Goal: Task Accomplishment & Management: Manage account settings

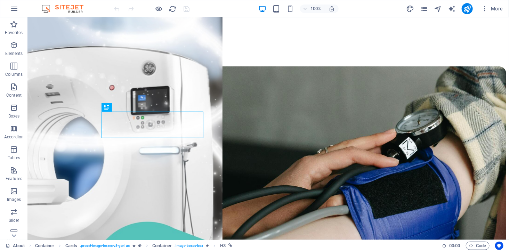
scroll to position [224, 0]
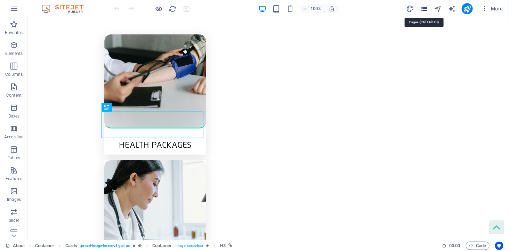
click at [426, 9] on icon "pages" at bounding box center [424, 9] width 8 height 8
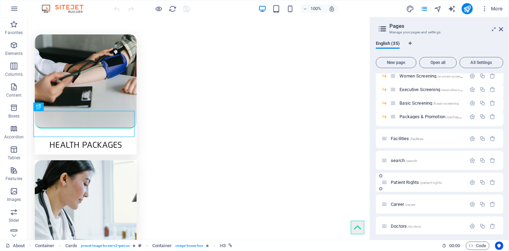
scroll to position [421, 0]
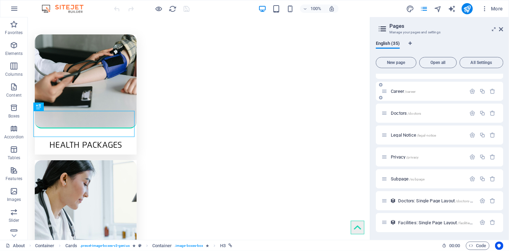
click at [397, 110] on span "Doctors /doctors" at bounding box center [405, 112] width 30 height 5
click at [397, 101] on div "Career /career" at bounding box center [439, 91] width 127 height 19
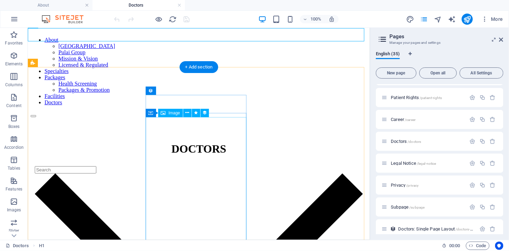
scroll to position [154, 0]
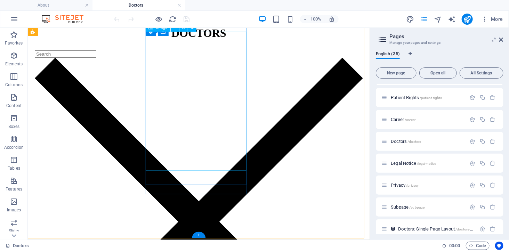
select select "px"
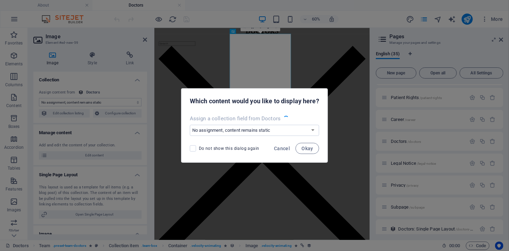
scroll to position [148, 0]
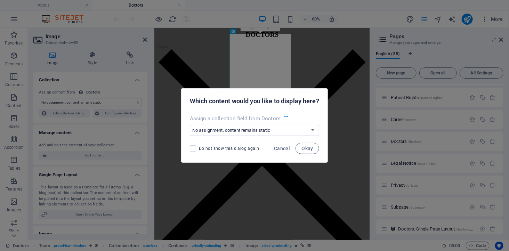
select select "image"
click at [306, 150] on span "Okay" at bounding box center [307, 149] width 12 height 6
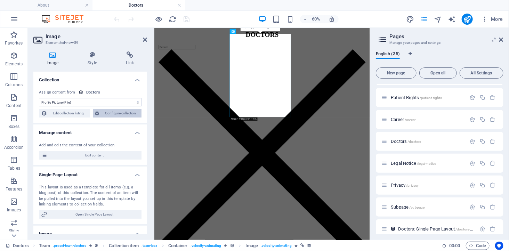
click at [122, 110] on span "Configure collection" at bounding box center [120, 113] width 38 height 8
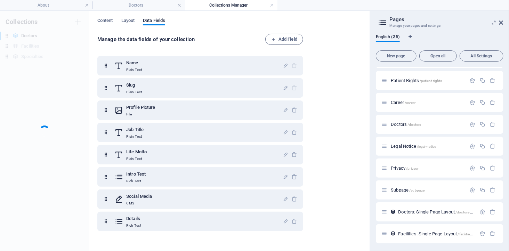
scroll to position [0, 0]
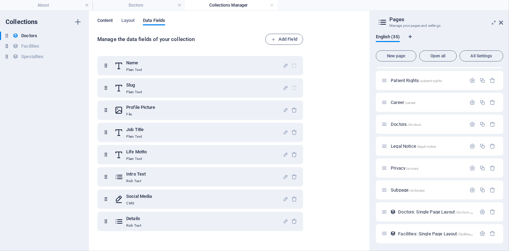
click at [108, 25] on button "Content" at bounding box center [105, 22] width 16 height 8
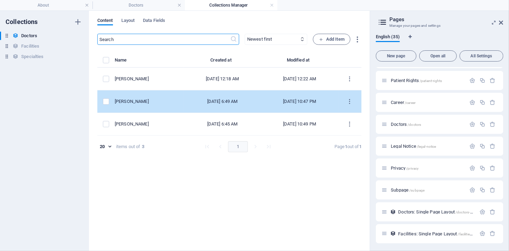
click at [300, 99] on div "[DATE] 10:47 PM" at bounding box center [299, 101] width 66 height 6
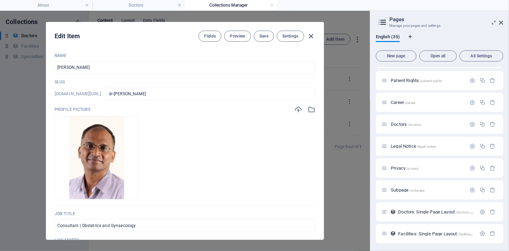
click at [313, 36] on icon "button" at bounding box center [311, 36] width 8 height 8
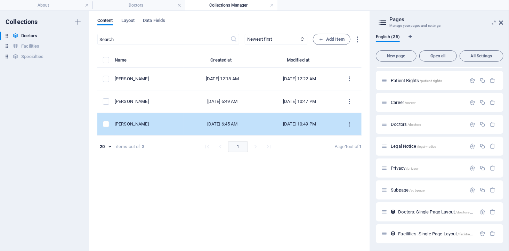
click at [227, 123] on div "[DATE] 6:45 AM" at bounding box center [222, 124] width 66 height 6
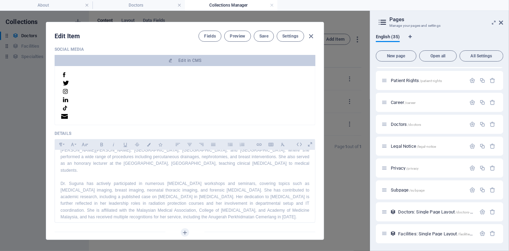
scroll to position [35, 0]
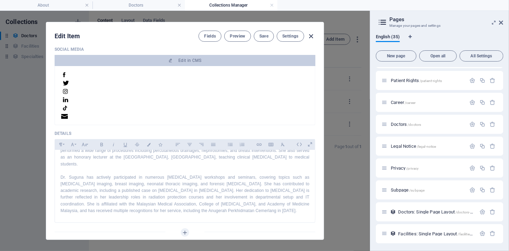
click at [308, 35] on icon "button" at bounding box center [311, 36] width 8 height 8
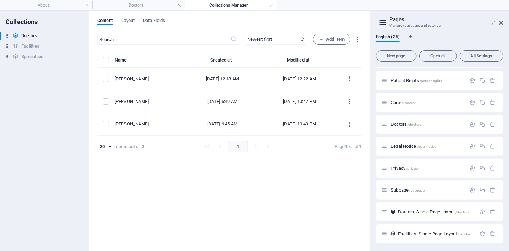
scroll to position [0, 0]
click at [501, 24] on icon at bounding box center [501, 23] width 4 height 6
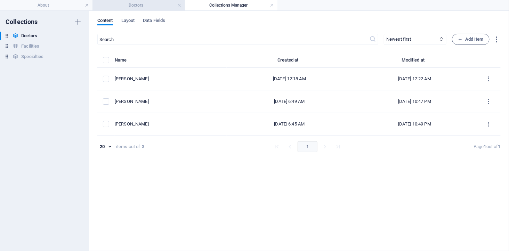
click at [158, 4] on h4 "Doctors" at bounding box center [138, 5] width 92 height 8
select select "DISABLED_OPTION_VALUE"
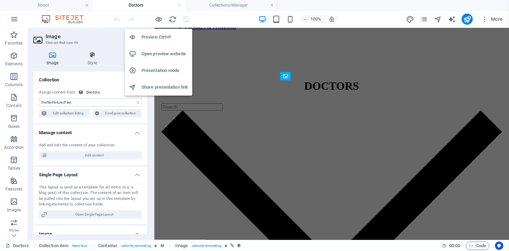
click at [155, 52] on h6 "Open preview website" at bounding box center [164, 54] width 47 height 8
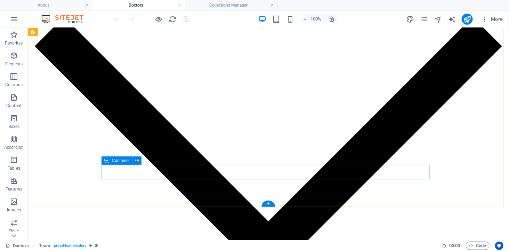
scroll to position [179, 0]
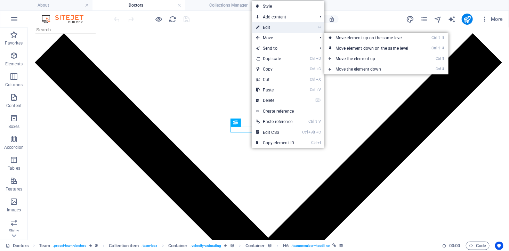
click at [271, 27] on link "⏎ Edit" at bounding box center [274, 27] width 47 height 10
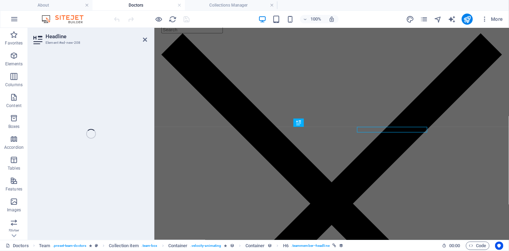
select select "name"
select select
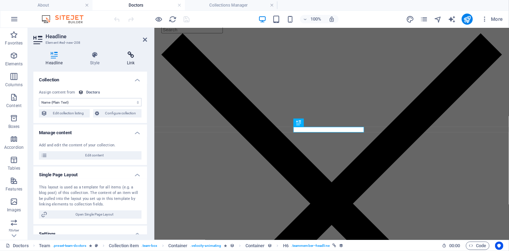
click at [126, 58] on h4 "Link" at bounding box center [131, 58] width 32 height 15
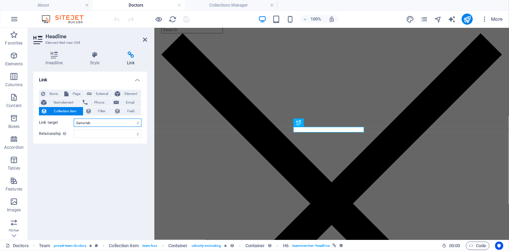
click at [124, 120] on select "New tab Same tab Overlay" at bounding box center [108, 122] width 68 height 8
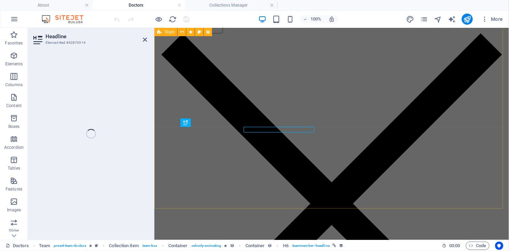
select select "name"
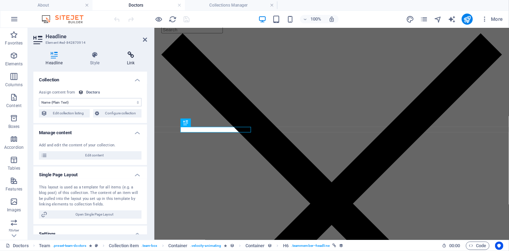
click at [125, 54] on icon at bounding box center [131, 54] width 32 height 7
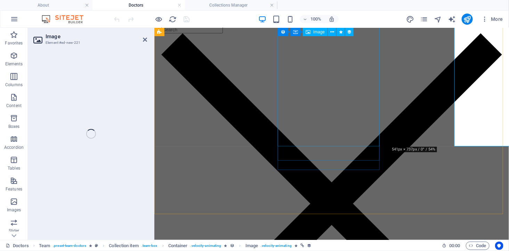
select select "image"
select select "px"
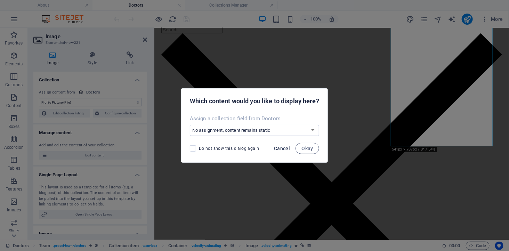
click at [281, 146] on span "Cancel" at bounding box center [282, 149] width 16 height 6
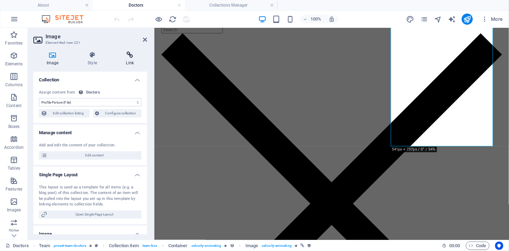
click at [127, 51] on icon at bounding box center [130, 54] width 34 height 7
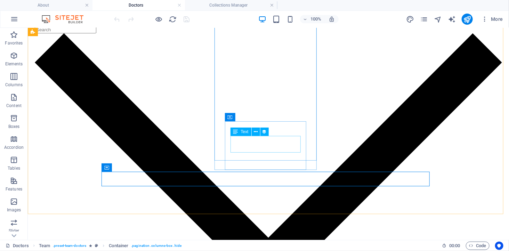
click at [270, 128] on div "Text" at bounding box center [251, 131] width 43 height 9
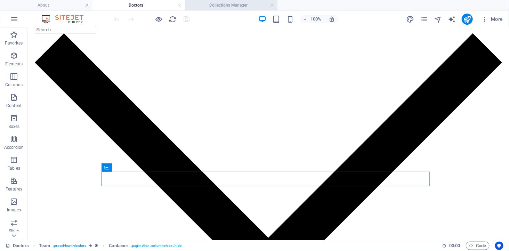
click at [237, 6] on h4 "Collections Manager" at bounding box center [231, 5] width 92 height 8
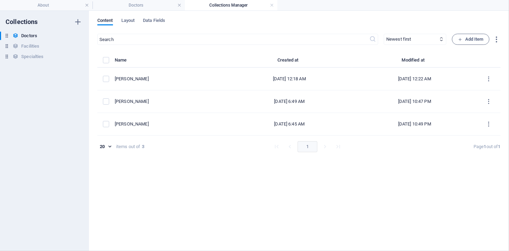
scroll to position [0, 0]
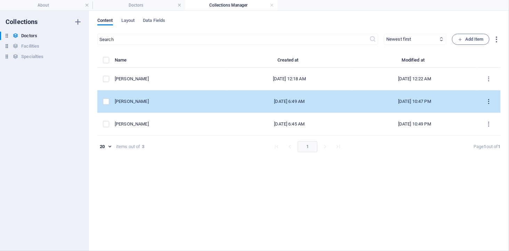
click at [487, 100] on icon "items list" at bounding box center [488, 101] width 7 height 7
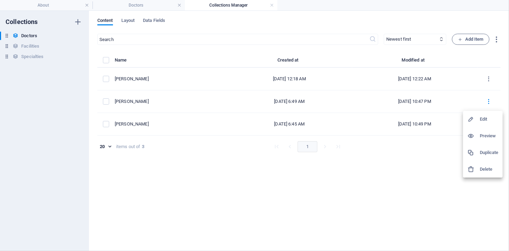
click at [487, 137] on h6 "Preview" at bounding box center [488, 136] width 19 height 8
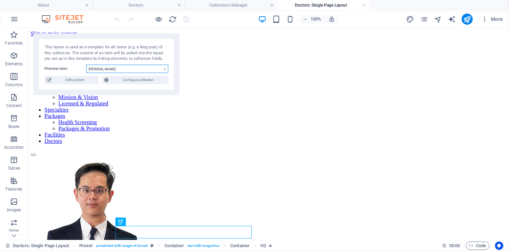
click at [130, 70] on select "[PERSON_NAME] [PERSON_NAME] [PERSON_NAME]" at bounding box center [127, 69] width 82 height 8
click at [86, 65] on select "[PERSON_NAME] [PERSON_NAME] [PERSON_NAME]" at bounding box center [127, 69] width 82 height 8
click at [129, 68] on select "[PERSON_NAME] [PERSON_NAME] [PERSON_NAME]" at bounding box center [127, 69] width 82 height 8
click at [86, 65] on select "[PERSON_NAME] [PERSON_NAME] [PERSON_NAME]" at bounding box center [127, 69] width 82 height 8
click at [126, 72] on select "[PERSON_NAME] [PERSON_NAME] [PERSON_NAME]" at bounding box center [127, 69] width 82 height 8
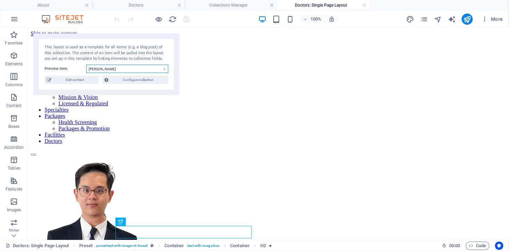
select select "689138e4ccc2d5a8220ec0fa"
click at [86, 65] on select "[PERSON_NAME] [PERSON_NAME] [PERSON_NAME]" at bounding box center [127, 69] width 82 height 8
click at [73, 75] on div "This layout is used as a template for all items (e.g. a blog post) of this coll…" at bounding box center [106, 64] width 146 height 62
click at [73, 80] on span "Edit content" at bounding box center [74, 80] width 43 height 8
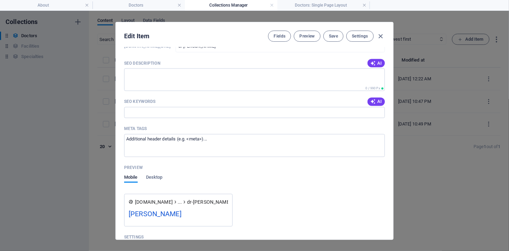
scroll to position [674, 0]
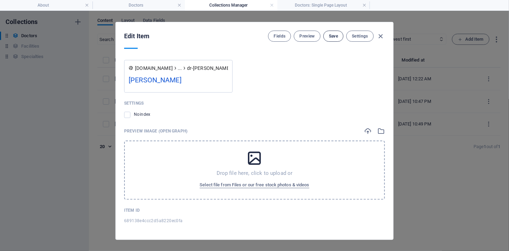
click at [336, 36] on span "Save" at bounding box center [333, 36] width 9 height 6
click at [379, 36] on icon "button" at bounding box center [381, 36] width 8 height 8
type input "dr-[PERSON_NAME]"
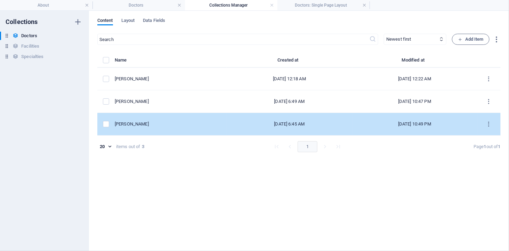
click at [169, 123] on div "[PERSON_NAME]" at bounding box center [168, 124] width 106 height 6
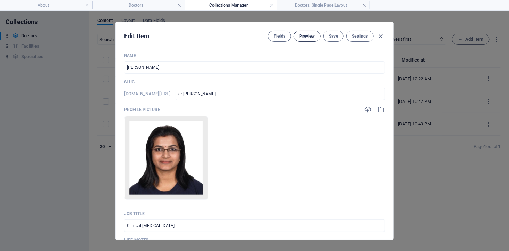
click at [310, 34] on span "Preview" at bounding box center [306, 36] width 15 height 6
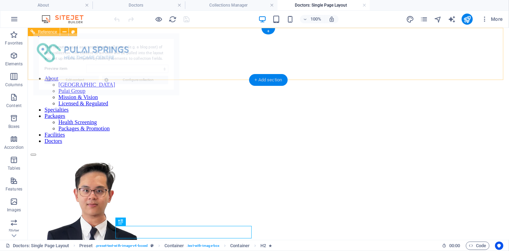
scroll to position [0, 0]
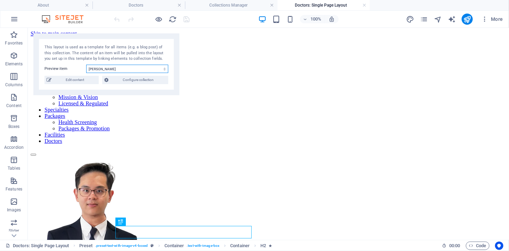
click at [124, 70] on select "[PERSON_NAME] [PERSON_NAME] [PERSON_NAME]" at bounding box center [127, 69] width 82 height 8
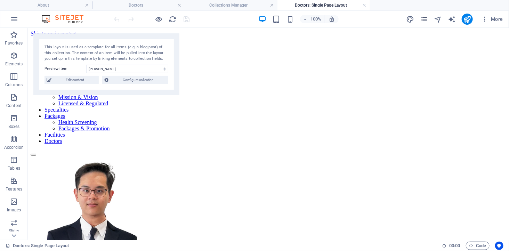
click at [425, 18] on icon "pages" at bounding box center [424, 19] width 8 height 8
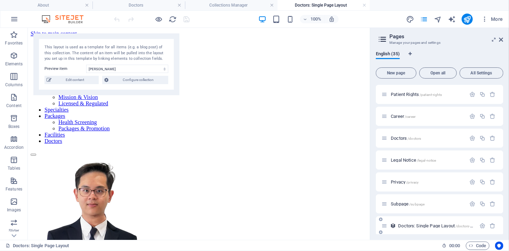
scroll to position [432, 0]
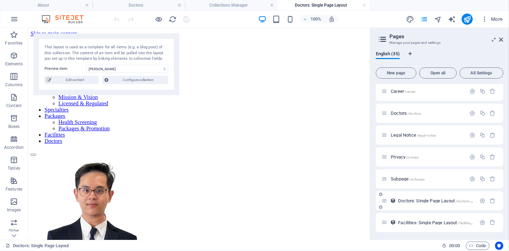
click at [428, 199] on span "Doctors: Single Page Layout /doctors-item" at bounding box center [437, 200] width 79 height 5
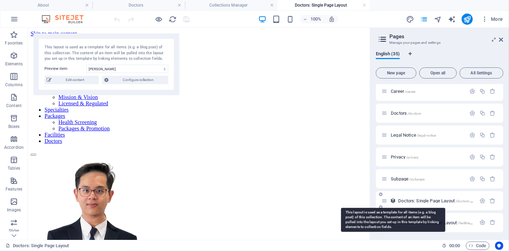
click at [398, 198] on span "Doctors: Single Page Layout /doctors-item" at bounding box center [437, 200] width 79 height 5
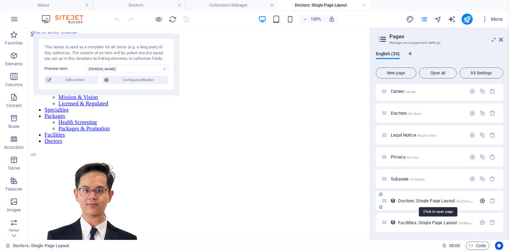
click at [482, 201] on icon "button" at bounding box center [482, 201] width 6 height 6
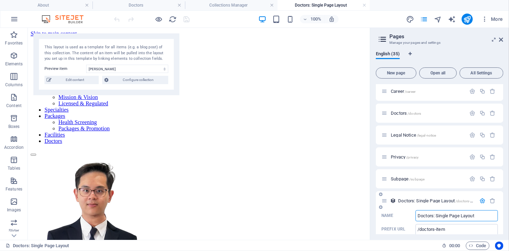
scroll to position [479, 0]
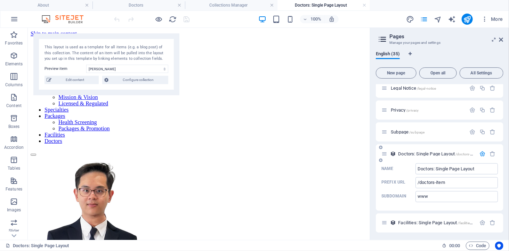
click at [482, 154] on icon "button" at bounding box center [482, 154] width 6 height 6
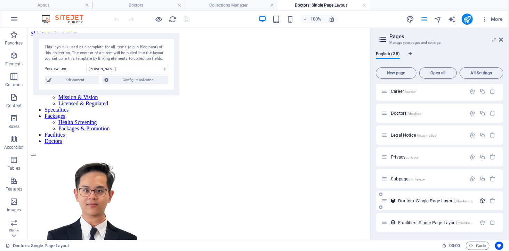
click at [480, 201] on icon "button" at bounding box center [482, 201] width 6 height 6
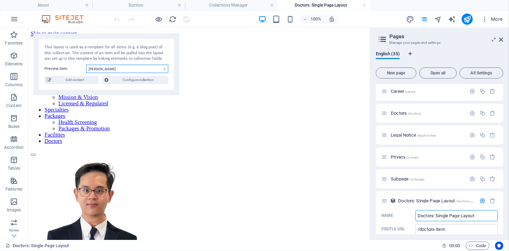
click at [127, 68] on select "[PERSON_NAME] [PERSON_NAME] [PERSON_NAME]" at bounding box center [127, 69] width 82 height 8
click at [86, 65] on select "[PERSON_NAME] [PERSON_NAME] [PERSON_NAME]" at bounding box center [127, 69] width 82 height 8
click at [123, 68] on select "[PERSON_NAME] [PERSON_NAME] [PERSON_NAME]" at bounding box center [127, 69] width 82 height 8
select select "689138e4ccc2d5a8220ec0fa"
click at [86, 65] on select "[PERSON_NAME] [PERSON_NAME] [PERSON_NAME]" at bounding box center [127, 69] width 82 height 8
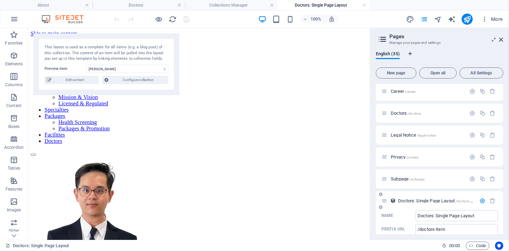
click at [480, 201] on icon "button" at bounding box center [482, 201] width 6 height 6
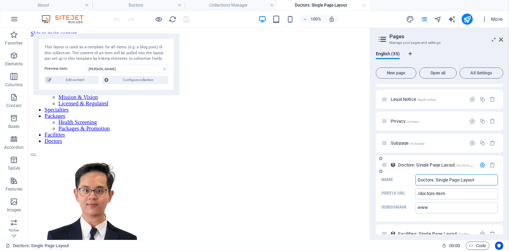
scroll to position [479, 0]
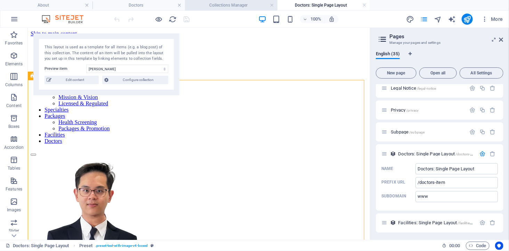
click at [214, 4] on h4 "Collections Manager" at bounding box center [231, 5] width 92 height 8
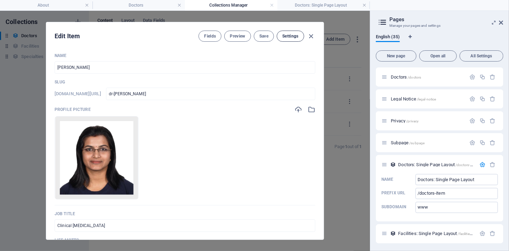
click at [292, 38] on span "Settings" at bounding box center [290, 36] width 16 height 6
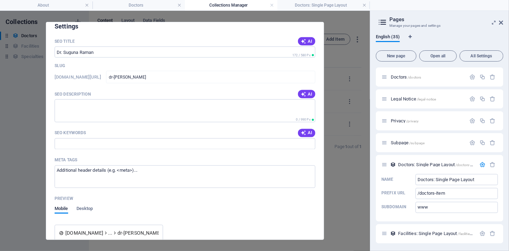
scroll to position [372, 0]
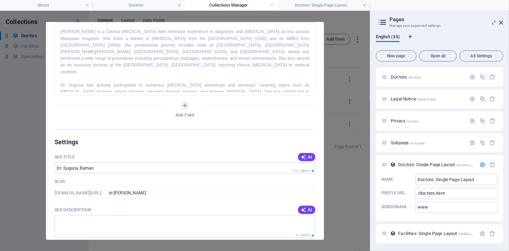
drag, startPoint x: 158, startPoint y: 191, endPoint x: 119, endPoint y: 193, distance: 38.6
click at [119, 193] on div "[DOMAIN_NAME][URL] dr-[PERSON_NAME] ​" at bounding box center [185, 193] width 261 height 13
click at [134, 2] on h4 "Doctors" at bounding box center [138, 5] width 92 height 8
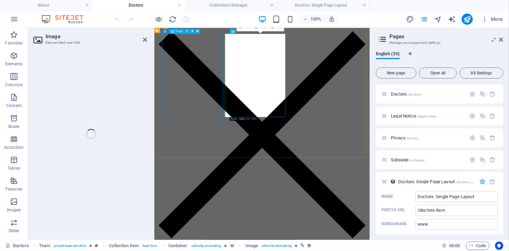
select select "image"
select select "px"
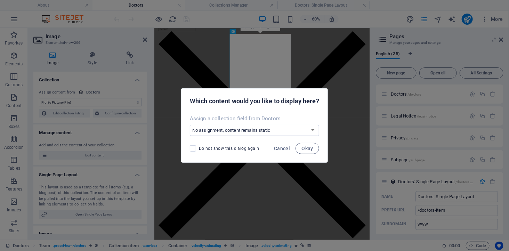
scroll to position [148, 0]
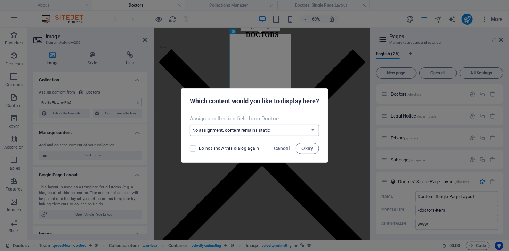
click at [268, 127] on select "No assignment, content remains static Create a new field Created at (Date) Upda…" at bounding box center [254, 130] width 129 height 11
click at [282, 147] on span "Cancel" at bounding box center [282, 149] width 16 height 6
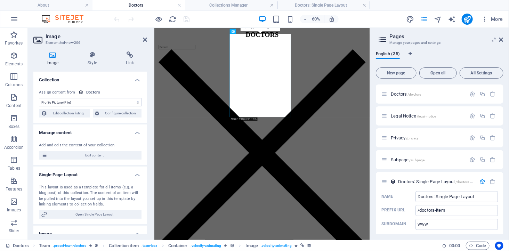
select select
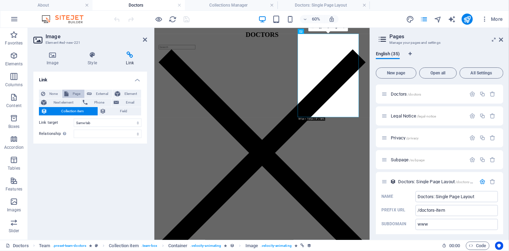
click at [76, 94] on span "Page" at bounding box center [77, 94] width 12 height 8
select select
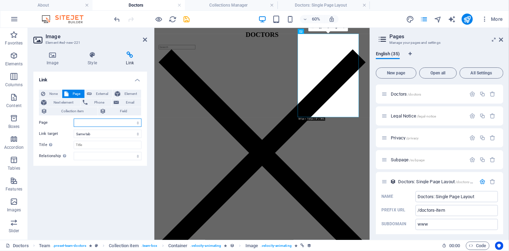
click at [91, 123] on select "About -- [GEOGRAPHIC_DATA] Healthcare Centre -- Pulai Group -- Mission &amp; Vi…" at bounding box center [108, 122] width 68 height 8
click at [500, 39] on icon at bounding box center [501, 40] width 4 height 6
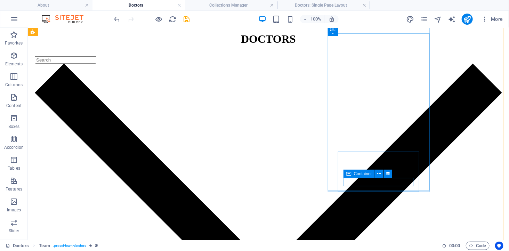
select select
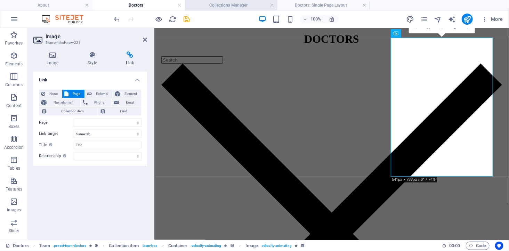
click at [242, 8] on h4 "Collections Manager" at bounding box center [231, 5] width 92 height 8
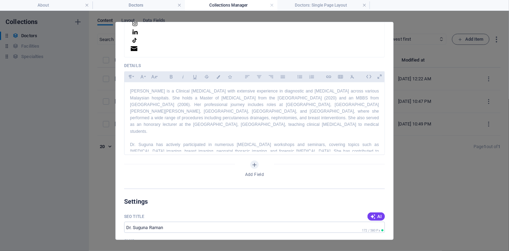
scroll to position [256, 0]
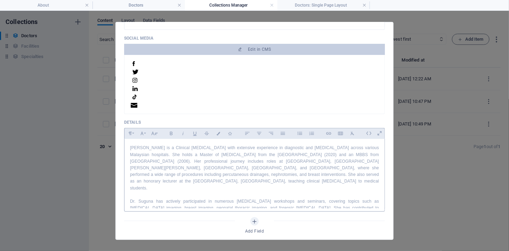
click at [231, 169] on p "[PERSON_NAME] is a Clinical [MEDICAL_DATA] with extensive experience in diagnos…" at bounding box center [254, 168] width 249 height 47
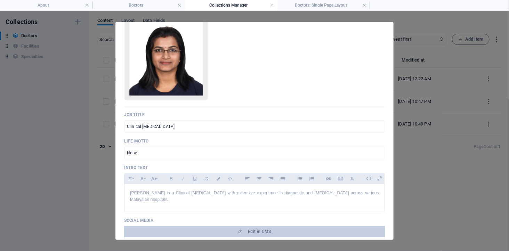
scroll to position [0, 0]
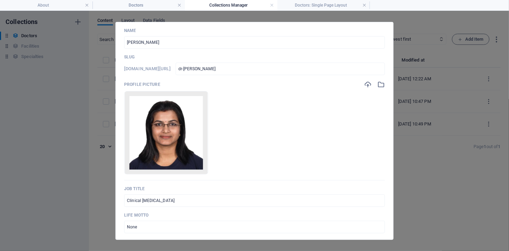
click at [402, 138] on div "Edit Item Fields Preview Save Settings Name [PERSON_NAME] ​ Slug [DOMAIN_NAME][…" at bounding box center [254, 131] width 509 height 240
type input "dr-[PERSON_NAME]"
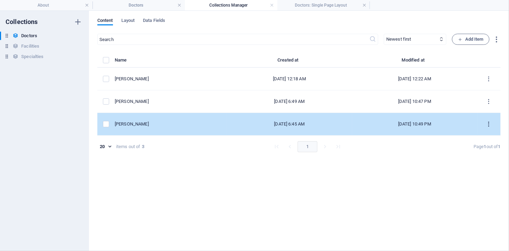
click at [490, 123] on icon "items list" at bounding box center [488, 124] width 7 height 7
click at [487, 157] on h6 "Preview" at bounding box center [488, 158] width 19 height 8
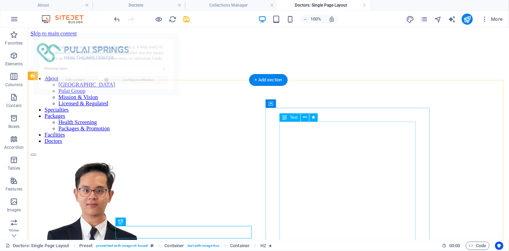
select select "68913815eae84aec5d06fc45"
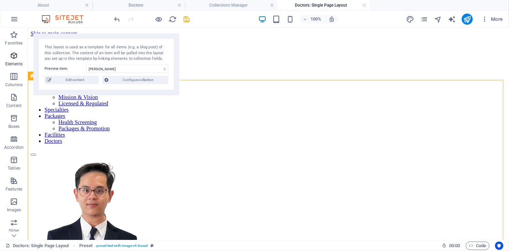
click at [12, 57] on icon "button" at bounding box center [14, 55] width 8 height 8
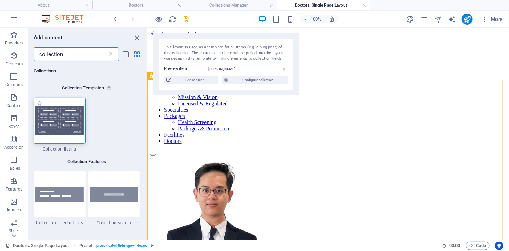
type input "collection"
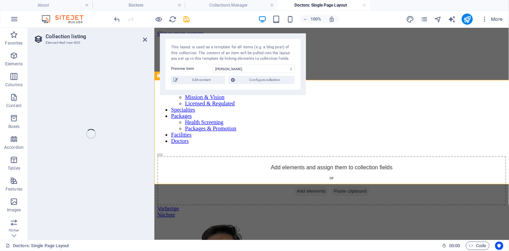
select select
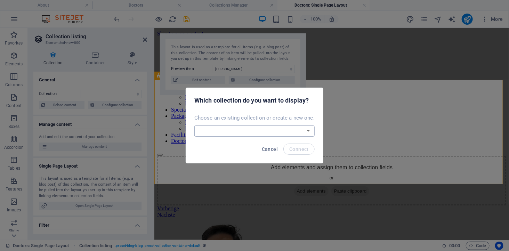
click at [256, 130] on select "Doctors Facilities Specialties Create a new collection" at bounding box center [254, 130] width 120 height 11
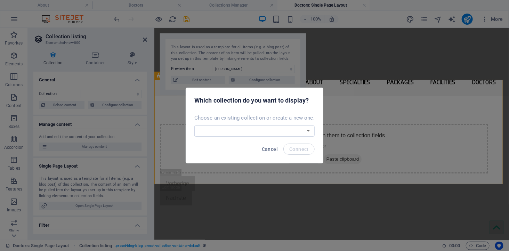
select select "6891371f0a69ef6ef6062544"
click at [195, 125] on select "Doctors Facilities Specialties Create a new collection" at bounding box center [254, 130] width 120 height 11
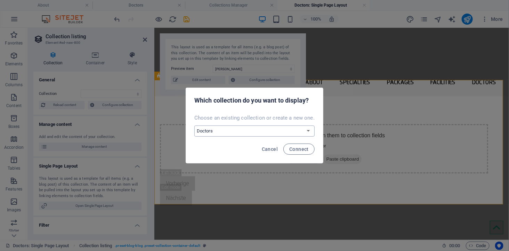
click at [287, 129] on select "Doctors Facilities Specialties Create a new collection" at bounding box center [254, 130] width 120 height 11
click at [294, 149] on span "Connect" at bounding box center [298, 149] width 19 height 6
select select "6891371f0a69ef6ef6062544"
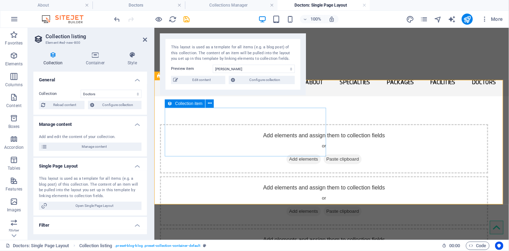
select select "createdAt_DESC"
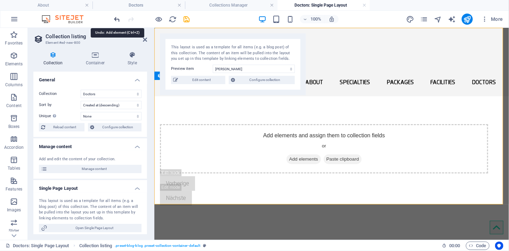
click at [115, 17] on icon "undo" at bounding box center [117, 19] width 8 height 8
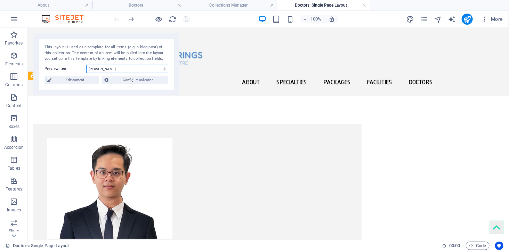
click at [104, 68] on select "[PERSON_NAME] [PERSON_NAME] [PERSON_NAME]" at bounding box center [127, 69] width 82 height 8
click at [86, 65] on select "[PERSON_NAME] [PERSON_NAME] [PERSON_NAME]" at bounding box center [127, 69] width 82 height 8
click at [117, 68] on select "[PERSON_NAME] [PERSON_NAME] [PERSON_NAME]" at bounding box center [127, 69] width 82 height 8
click at [86, 65] on select "[PERSON_NAME] [PERSON_NAME] [PERSON_NAME]" at bounding box center [127, 69] width 82 height 8
click at [123, 68] on select "[PERSON_NAME] [PERSON_NAME] [PERSON_NAME]" at bounding box center [127, 69] width 82 height 8
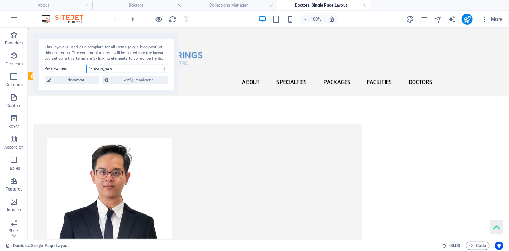
click at [86, 65] on select "[PERSON_NAME] [PERSON_NAME] [PERSON_NAME]" at bounding box center [127, 69] width 82 height 8
click at [126, 67] on select "[PERSON_NAME] [PERSON_NAME] [PERSON_NAME]" at bounding box center [127, 69] width 82 height 8
select select "689138e4ccc2d5a8220ec0fa"
click at [86, 65] on select "[PERSON_NAME] [PERSON_NAME] [PERSON_NAME]" at bounding box center [127, 69] width 82 height 8
click at [120, 82] on span "Configure collection" at bounding box center [138, 80] width 56 height 8
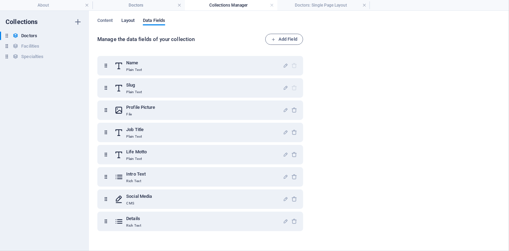
click at [127, 19] on span "Layout" at bounding box center [128, 21] width 14 height 10
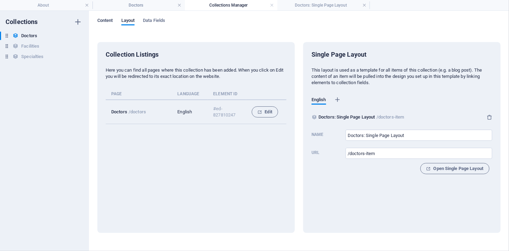
click at [108, 19] on span "Content" at bounding box center [105, 21] width 16 height 10
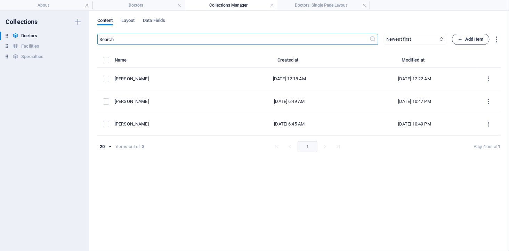
click at [464, 39] on span "Add Item" at bounding box center [470, 39] width 26 height 8
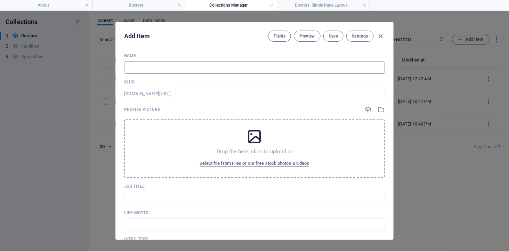
click at [152, 64] on input "text" at bounding box center [254, 67] width 261 height 13
type input "te"
type input "test"
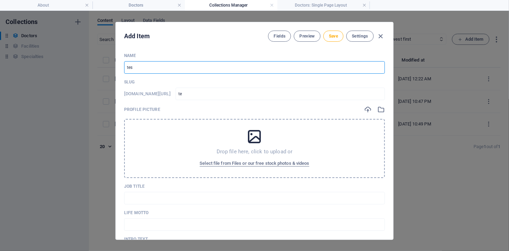
type input "test"
type input "test link"
type input "test-link"
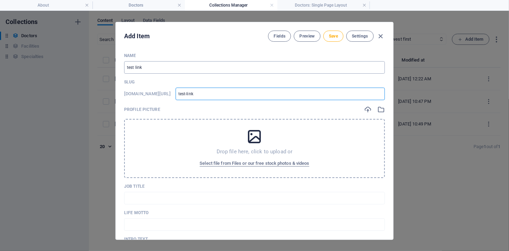
type input "test-link"
click at [247, 144] on icon at bounding box center [254, 136] width 17 height 17
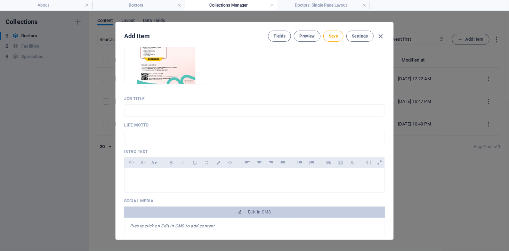
scroll to position [39, 0]
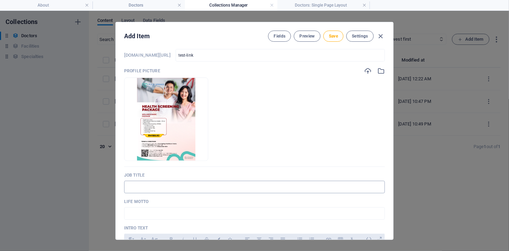
click at [148, 183] on input "text" at bounding box center [254, 187] width 261 height 13
type input "dasdas"
click at [151, 211] on input "text" at bounding box center [254, 213] width 261 height 13
type input "dasdsadsa"
click at [329, 35] on span "Save" at bounding box center [333, 36] width 9 height 6
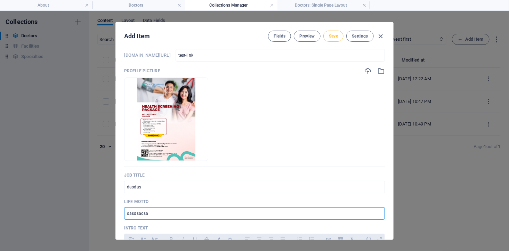
type input "test-link"
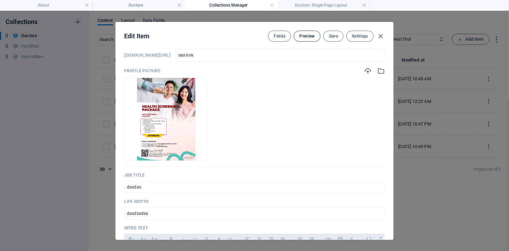
click at [305, 36] on span "Preview" at bounding box center [306, 36] width 15 height 6
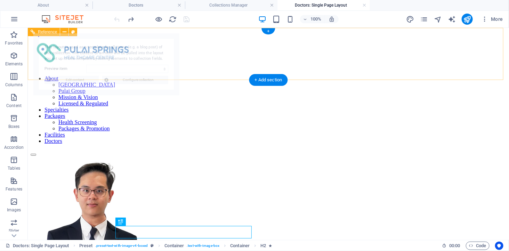
scroll to position [0, 0]
select select "68b8fd3fe4fe6838a7093b47"
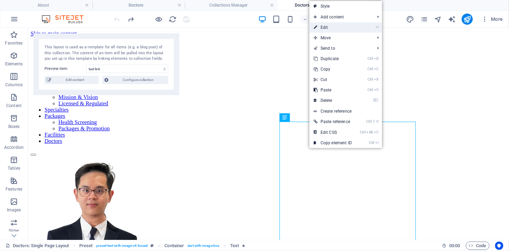
click at [338, 24] on link "⏎ Edit" at bounding box center [332, 27] width 47 height 10
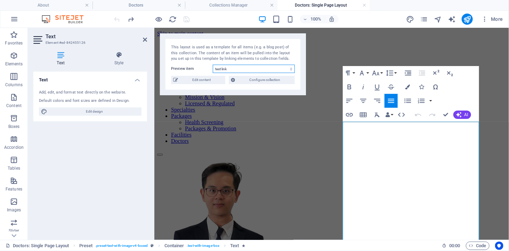
click at [234, 69] on select "test link [PERSON_NAME] [PERSON_NAME] [PERSON_NAME]" at bounding box center [254, 69] width 82 height 8
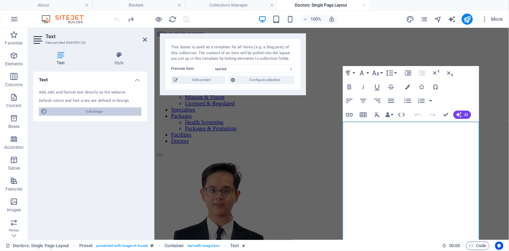
click at [85, 110] on span "Edit design" at bounding box center [94, 111] width 90 height 8
select select "px"
select select "400"
select select "px"
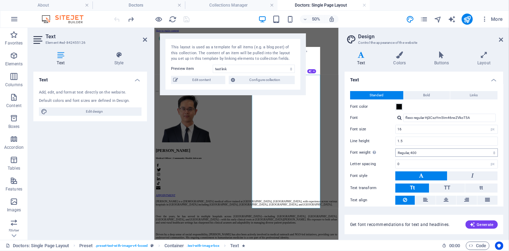
scroll to position [22, 0]
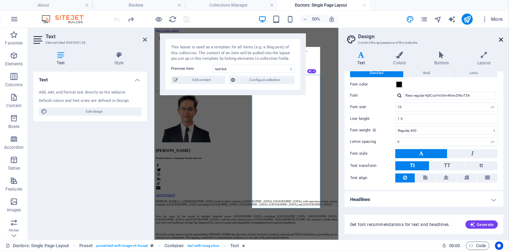
click at [502, 38] on icon at bounding box center [501, 40] width 4 height 6
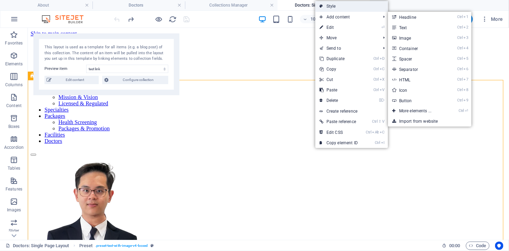
click at [346, 3] on link "Style" at bounding box center [351, 6] width 73 height 10
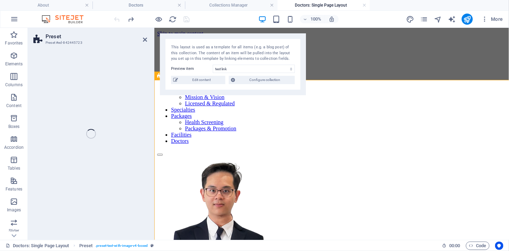
select select "rem"
select select "px"
select select "preset-text-with-image-v4-boxed"
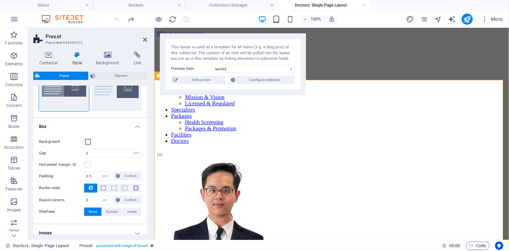
scroll to position [73, 0]
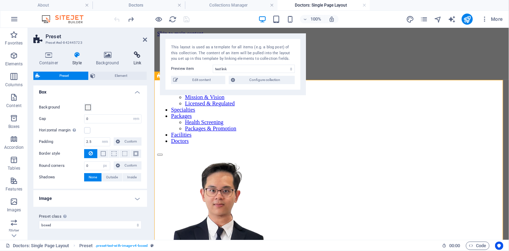
click at [139, 53] on icon at bounding box center [136, 54] width 19 height 7
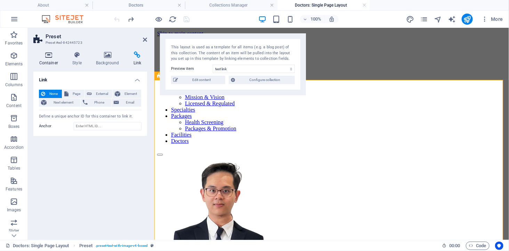
click at [51, 56] on icon at bounding box center [48, 54] width 31 height 7
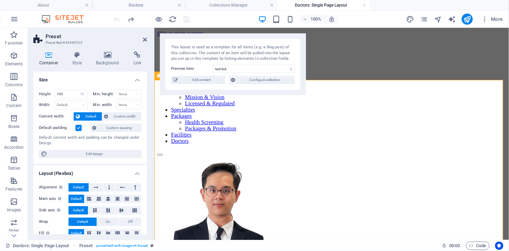
scroll to position [101, 0]
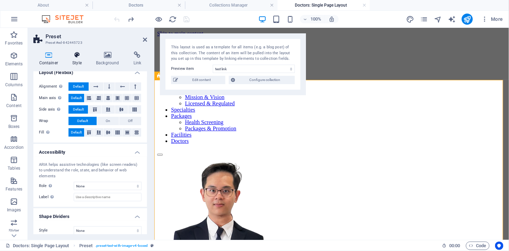
click at [74, 56] on icon at bounding box center [77, 54] width 21 height 7
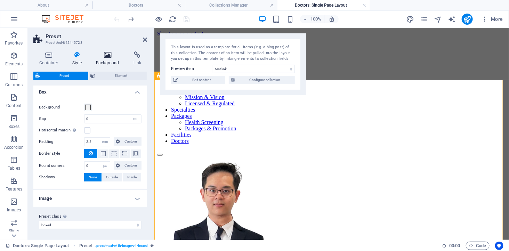
click at [101, 58] on icon at bounding box center [107, 54] width 35 height 7
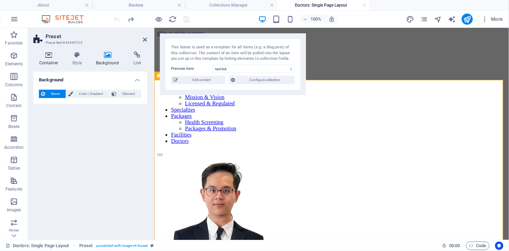
click at [50, 58] on icon at bounding box center [48, 54] width 31 height 7
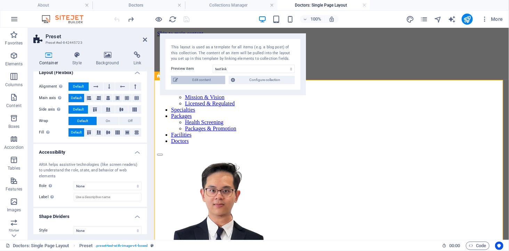
click at [195, 77] on span "Edit content" at bounding box center [201, 80] width 43 height 8
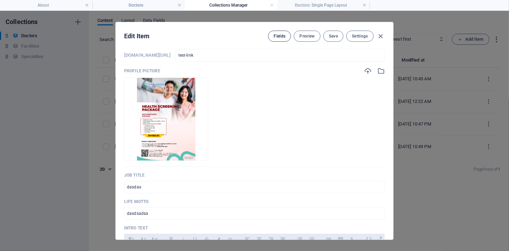
click at [277, 32] on button "Fields" at bounding box center [279, 36] width 23 height 11
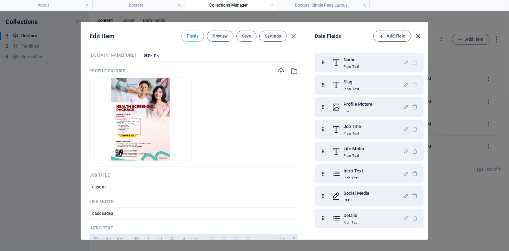
click at [418, 34] on icon "button" at bounding box center [418, 36] width 8 height 8
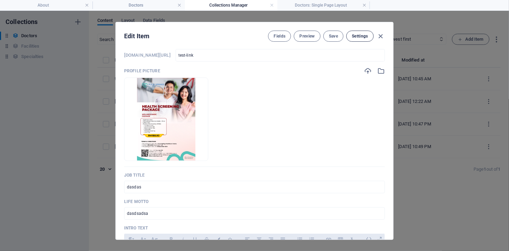
click at [364, 36] on span "Settings" at bounding box center [360, 36] width 16 height 6
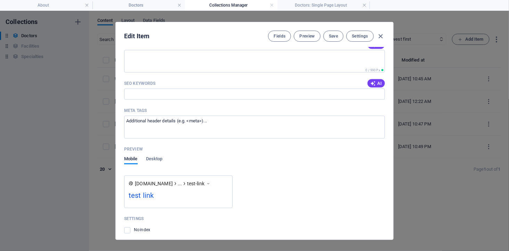
scroll to position [585, 0]
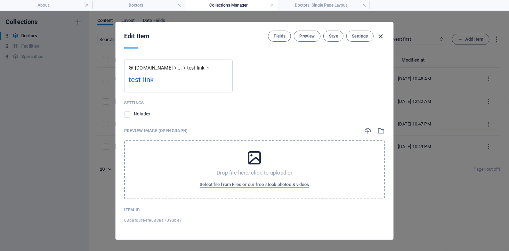
click at [380, 35] on icon "button" at bounding box center [381, 36] width 8 height 8
type input "test-link"
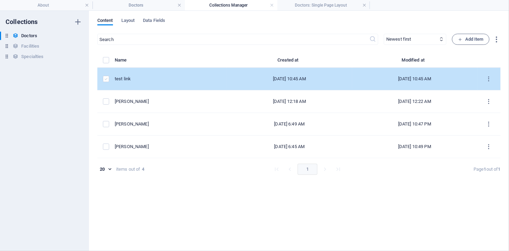
click at [105, 79] on label "items list" at bounding box center [106, 79] width 6 height 6
click at [0, 0] on input "items list" at bounding box center [0, 0] width 0 height 0
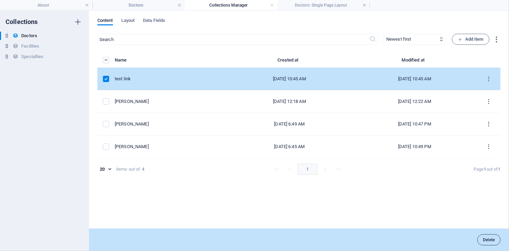
click at [485, 241] on span "Delete" at bounding box center [488, 240] width 12 height 4
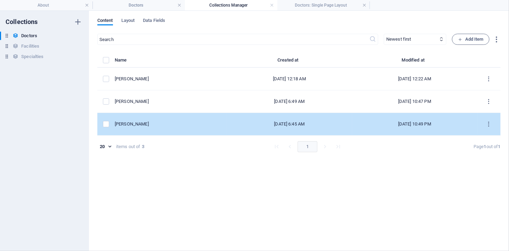
click at [304, 123] on div "[DATE] 6:45 AM" at bounding box center [289, 124] width 114 height 6
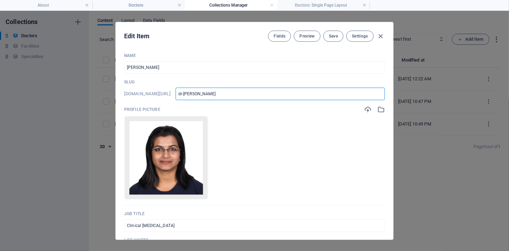
drag, startPoint x: 222, startPoint y: 92, endPoint x: 178, endPoint y: 92, distance: 44.1
click at [178, 92] on div "[DOMAIN_NAME][URL] dr-[PERSON_NAME] ​" at bounding box center [254, 94] width 261 height 13
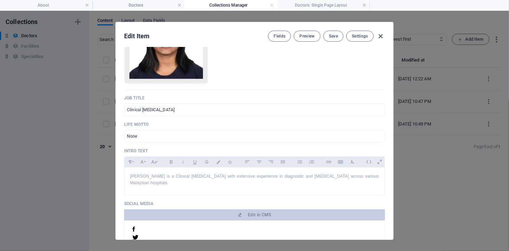
click at [378, 35] on icon "button" at bounding box center [381, 36] width 8 height 8
type input "dr-[PERSON_NAME]"
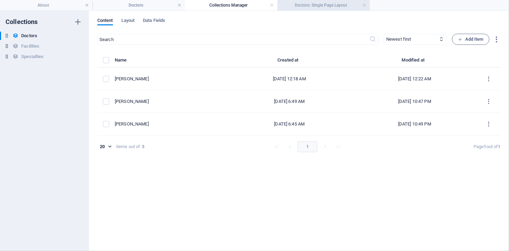
click at [308, 3] on h4 "Doctors: Single Page Layout" at bounding box center [323, 5] width 92 height 8
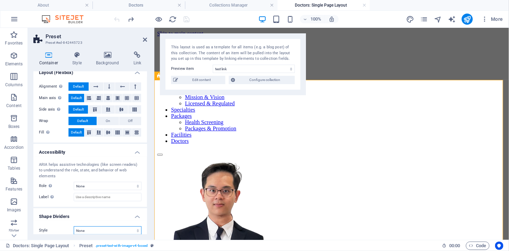
click at [87, 226] on select "None Triangle Square Diagonal Polygon 1 Polygon 2 Zigzag Multiple Zigzags Waves…" at bounding box center [108, 230] width 68 height 8
click at [94, 185] on div "ARIA helps assistive technologies (like screen readers) to understand the role,…" at bounding box center [90, 181] width 114 height 51
click at [95, 182] on select "None Alert Article Banner Comment Complementary Dialog Footer Header Marquee Pr…" at bounding box center [108, 186] width 68 height 8
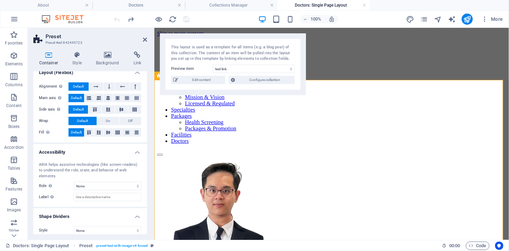
click at [219, 66] on select "test link [PERSON_NAME] [PERSON_NAME] [PERSON_NAME]" at bounding box center [254, 69] width 82 height 8
click at [213, 65] on select "test link [PERSON_NAME] [PERSON_NAME] [PERSON_NAME]" at bounding box center [254, 69] width 82 height 8
click at [232, 67] on select "test link [PERSON_NAME] [PERSON_NAME] [PERSON_NAME]" at bounding box center [254, 69] width 82 height 8
select select "689138e4ccc2d5a8220ec0fa"
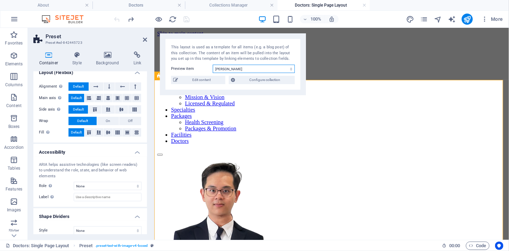
click at [213, 65] on select "test link [PERSON_NAME] [PERSON_NAME] [PERSON_NAME]" at bounding box center [254, 69] width 82 height 8
click at [185, 80] on span "Edit content" at bounding box center [201, 80] width 43 height 8
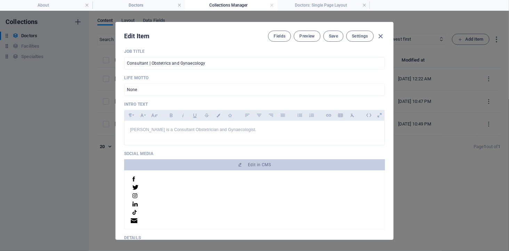
scroll to position [193, 0]
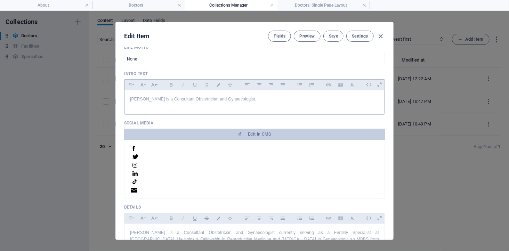
click at [287, 101] on p "[PERSON_NAME] is a Consultant Obstetrician and Gynaecologist." at bounding box center [254, 99] width 249 height 7
click at [331, 39] on button "Save" at bounding box center [333, 36] width 20 height 11
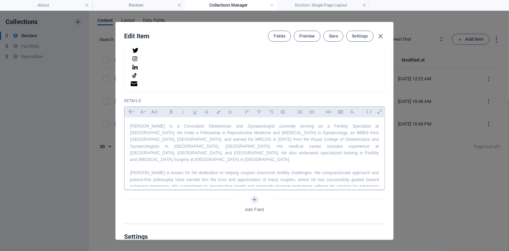
scroll to position [347, 0]
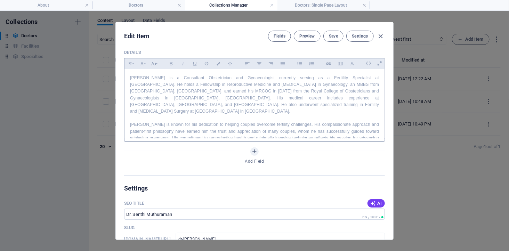
click at [336, 101] on p "[PERSON_NAME] is a Consultant Obstetrician and Gynaecologist currently serving …" at bounding box center [254, 95] width 249 height 40
click at [335, 106] on p "[PERSON_NAME] is a Consultant Obstetrician and Gynaecologist currently serving …" at bounding box center [254, 95] width 249 height 40
click at [331, 33] on span "Save" at bounding box center [333, 36] width 9 height 6
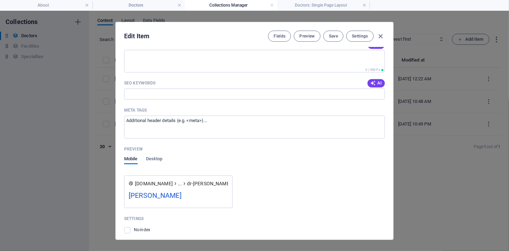
scroll to position [617, 0]
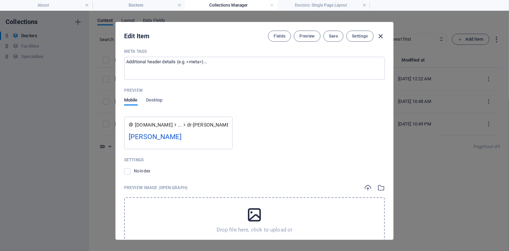
click at [381, 34] on icon "button" at bounding box center [381, 36] width 8 height 8
type input "dr-[PERSON_NAME]"
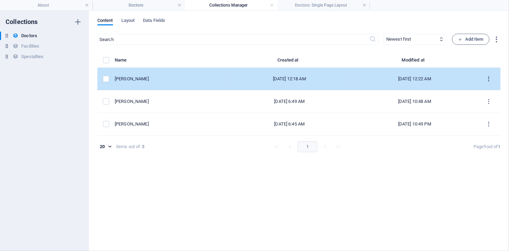
click at [487, 78] on icon "items list" at bounding box center [488, 79] width 7 height 7
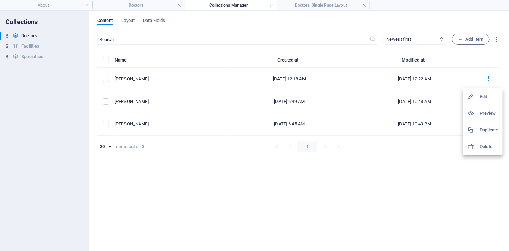
click at [489, 130] on h6 "Duplicate" at bounding box center [488, 130] width 19 height 8
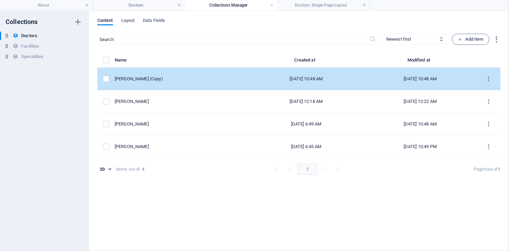
click at [328, 76] on div "[DATE] 10:48 AM" at bounding box center [306, 79] width 103 height 6
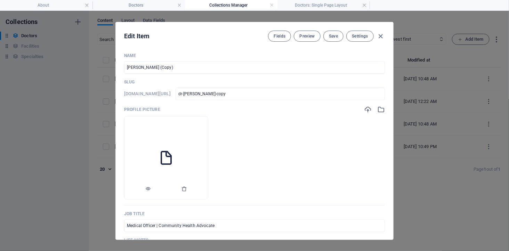
click at [174, 163] on li at bounding box center [166, 157] width 84 height 83
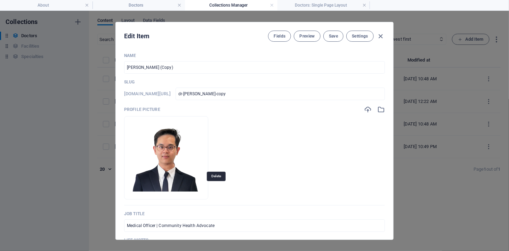
click at [187, 188] on icon "button" at bounding box center [184, 189] width 6 height 6
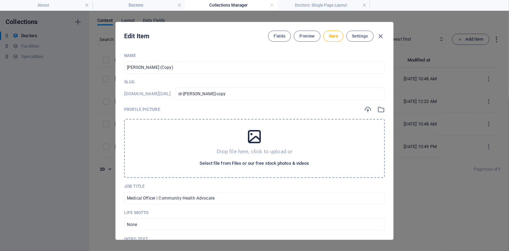
click at [258, 162] on span "Select file from Files or our free stock photos & videos" at bounding box center [253, 163] width 109 height 8
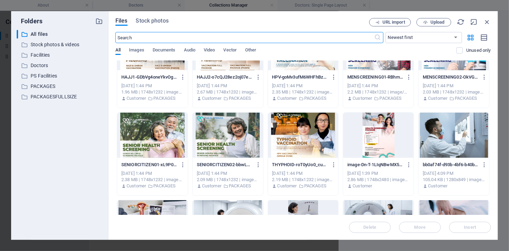
scroll to position [540, 0]
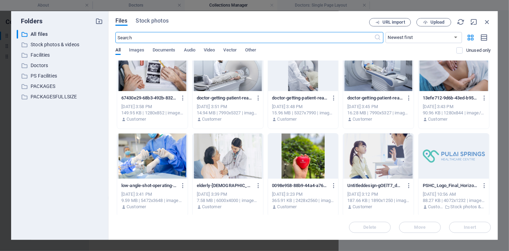
click at [301, 160] on div at bounding box center [303, 155] width 71 height 45
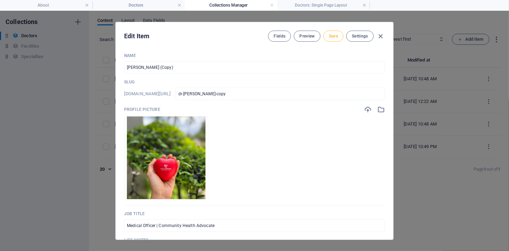
click at [333, 36] on span "Save" at bounding box center [333, 36] width 9 height 6
click at [335, 38] on span "Save" at bounding box center [333, 36] width 9 height 6
click at [380, 37] on icon "button" at bounding box center [381, 36] width 8 height 8
type input "dr-[PERSON_NAME]-copy"
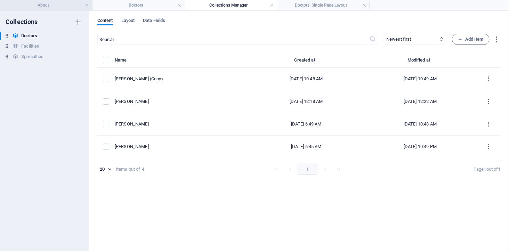
click at [47, 3] on h4 "About" at bounding box center [46, 5] width 92 height 8
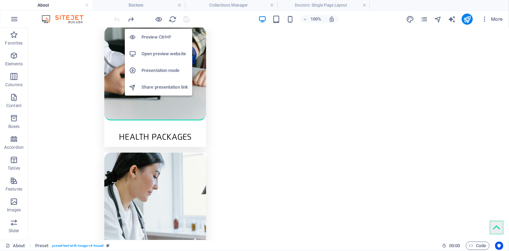
click at [161, 50] on h6 "Open preview website" at bounding box center [164, 54] width 47 height 8
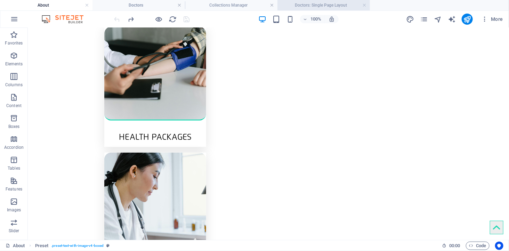
click at [333, 1] on h4 "Doctors: Single Page Layout" at bounding box center [323, 5] width 92 height 8
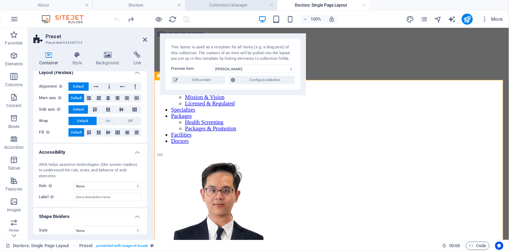
scroll to position [0, 0]
click at [237, 5] on h4 "Collections Manager" at bounding box center [231, 5] width 92 height 8
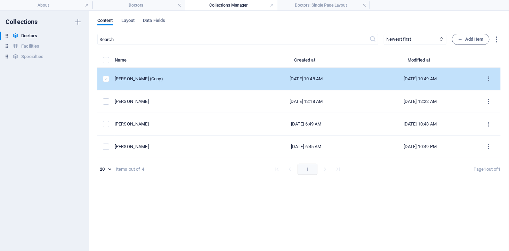
click at [106, 79] on label "items list" at bounding box center [106, 79] width 6 height 6
click at [0, 0] on input "items list" at bounding box center [0, 0] width 0 height 0
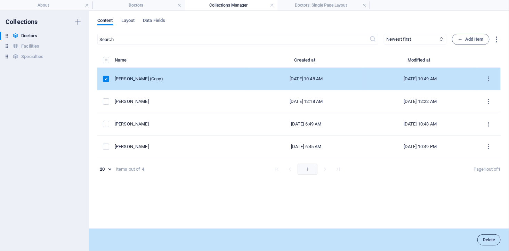
click at [491, 238] on span "Delete" at bounding box center [488, 240] width 12 height 4
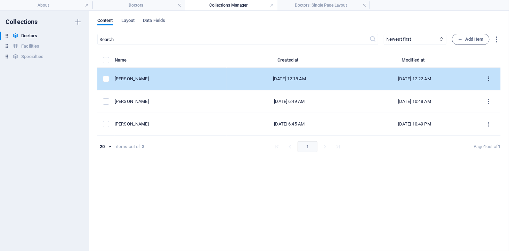
click at [487, 79] on icon "items list" at bounding box center [488, 79] width 7 height 7
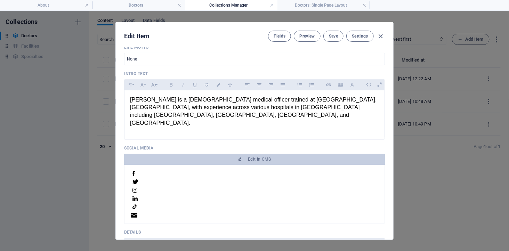
scroll to position [2, 0]
click at [380, 33] on icon "button" at bounding box center [381, 36] width 8 height 8
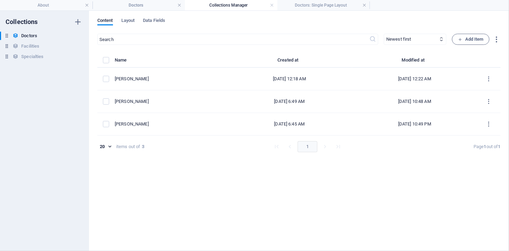
type input "dr-[PERSON_NAME]"
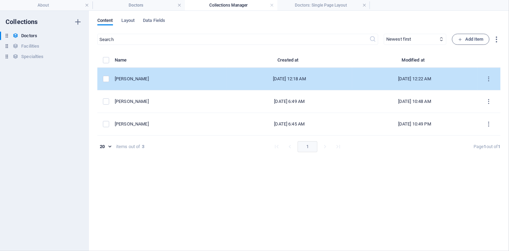
scroll to position [0, 0]
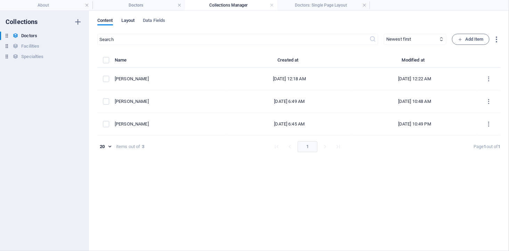
click at [126, 21] on span "Layout" at bounding box center [128, 21] width 14 height 10
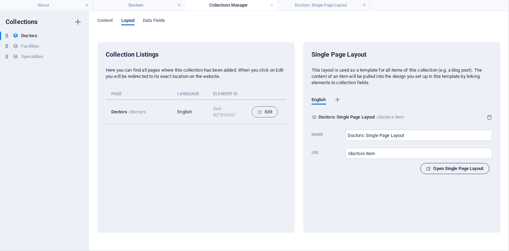
click at [449, 168] on span "Open Single Page Layout" at bounding box center [454, 168] width 57 height 8
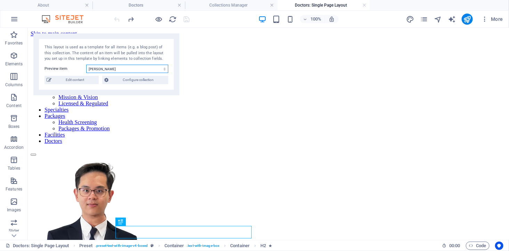
click at [103, 70] on select "[PERSON_NAME] [PERSON_NAME] [PERSON_NAME]" at bounding box center [127, 69] width 82 height 8
select select "689138e4ccc2d5a8220ec0fa"
click at [86, 65] on select "[PERSON_NAME] [PERSON_NAME] [PERSON_NAME]" at bounding box center [127, 69] width 82 height 8
click at [229, 6] on h4 "Collections Manager" at bounding box center [231, 5] width 92 height 8
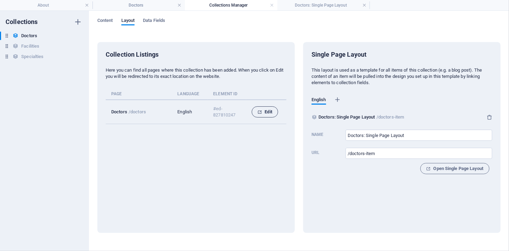
click at [258, 112] on icon "collection list" at bounding box center [259, 112] width 5 height 5
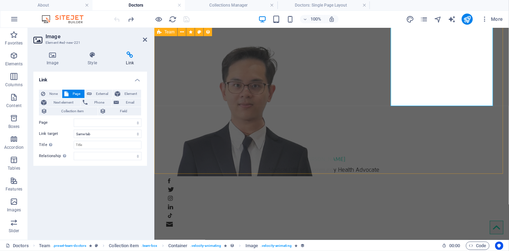
scroll to position [219, 0]
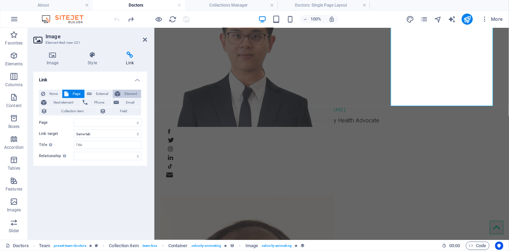
click at [124, 92] on span "Element" at bounding box center [130, 94] width 17 height 8
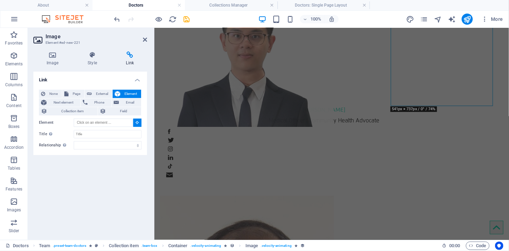
click at [137, 123] on icon at bounding box center [137, 122] width 3 height 3
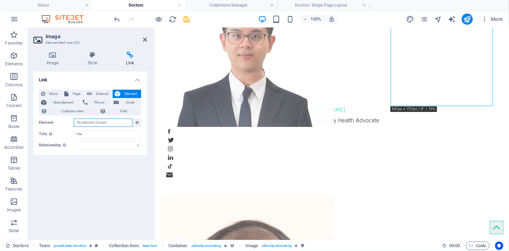
click at [105, 122] on input "Element" at bounding box center [103, 122] width 59 height 8
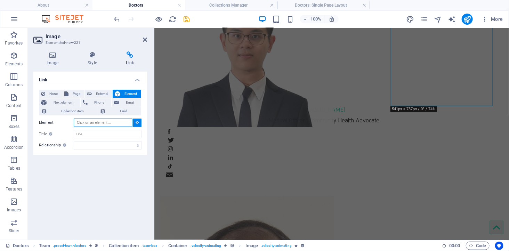
click at [105, 122] on input "Element" at bounding box center [103, 122] width 59 height 8
click at [134, 122] on button at bounding box center [137, 122] width 8 height 8
click at [114, 122] on input "Element" at bounding box center [103, 122] width 59 height 8
click at [105, 92] on span "External" at bounding box center [102, 94] width 16 height 8
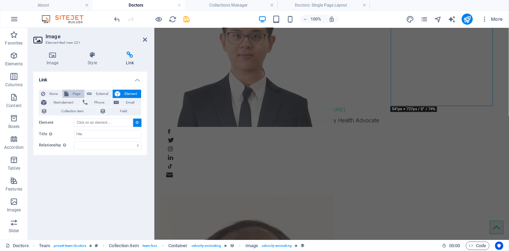
select select "blank"
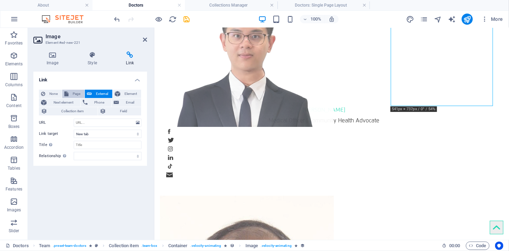
click at [75, 92] on span "Page" at bounding box center [77, 94] width 12 height 8
select select
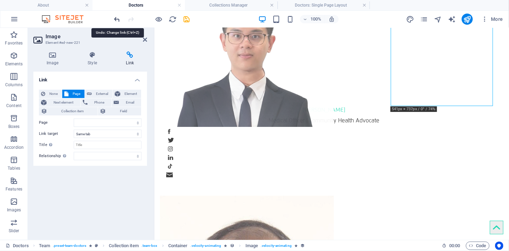
click at [117, 19] on icon "undo" at bounding box center [117, 19] width 8 height 8
select select
select select "blank"
click at [117, 19] on icon "undo" at bounding box center [117, 19] width 8 height 8
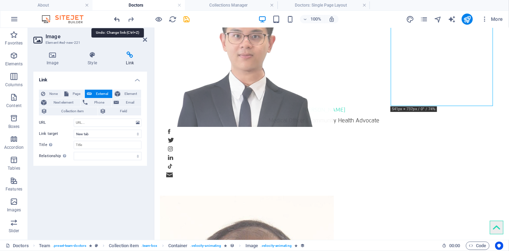
select select
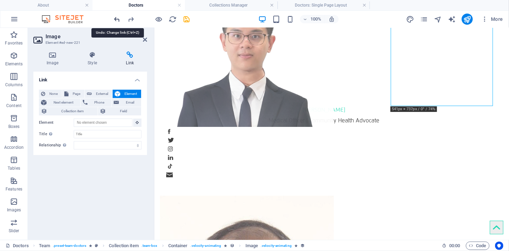
click at [117, 19] on icon "undo" at bounding box center [117, 19] width 8 height 8
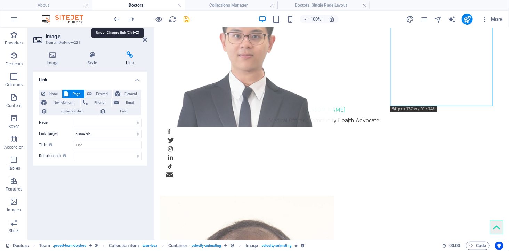
click at [115, 16] on icon "undo" at bounding box center [117, 19] width 8 height 8
select select
click at [115, 16] on icon "undo" at bounding box center [117, 19] width 8 height 8
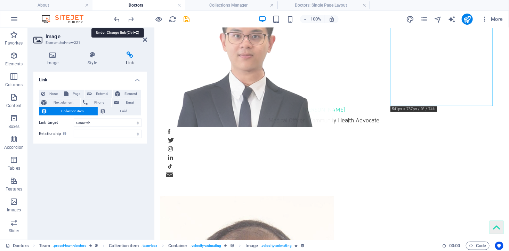
click at [115, 16] on icon "undo" at bounding box center [117, 19] width 8 height 8
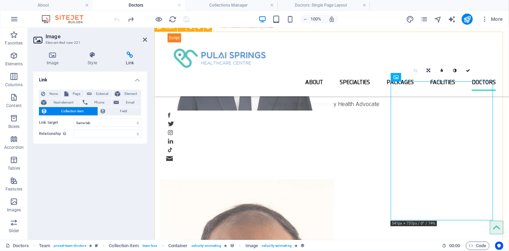
scroll to position [180, 0]
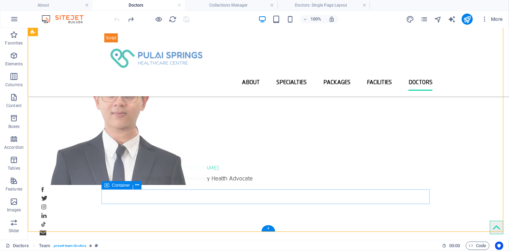
scroll to position [103, 0]
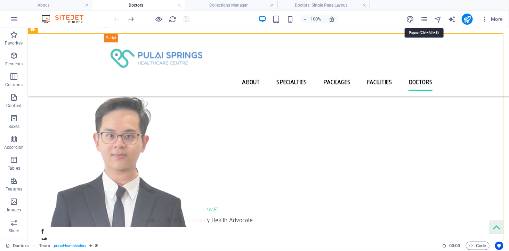
click at [423, 18] on icon "pages" at bounding box center [424, 19] width 8 height 8
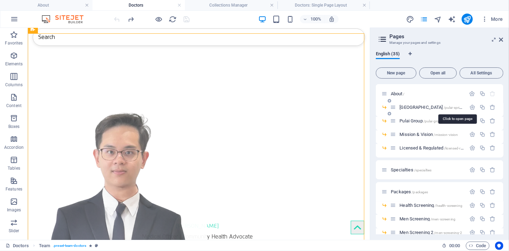
click at [424, 106] on span "[GEOGRAPHIC_DATA] /[GEOGRAPHIC_DATA]-springs-healthcare-centre" at bounding box center [446, 107] width 94 height 5
click at [424, 118] on span "Pulai Group /pulai-group" at bounding box center [420, 120] width 43 height 5
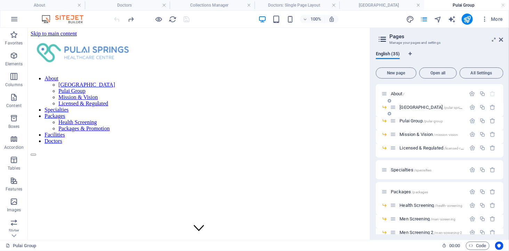
scroll to position [0, 0]
click at [407, 119] on span "Pulai Group /pulai-group" at bounding box center [420, 120] width 43 height 5
click at [399, 117] on div "Pulai Group /pulai-group" at bounding box center [428, 121] width 76 height 8
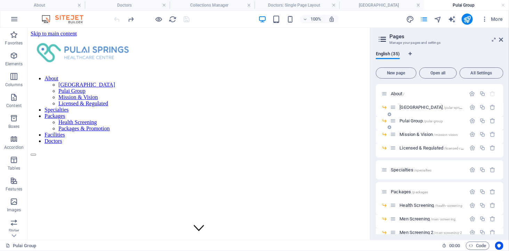
click at [399, 119] on span "Pulai Group /pulai-group" at bounding box center [420, 120] width 43 height 5
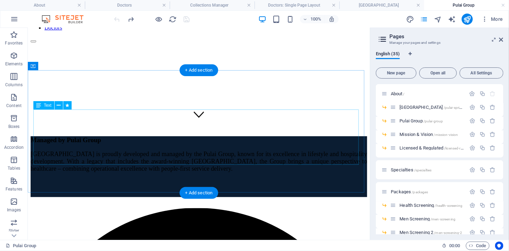
scroll to position [71, 0]
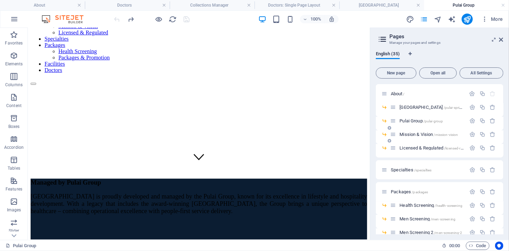
click at [409, 133] on span "Mission & Vision /mission-vision" at bounding box center [428, 134] width 58 height 5
click at [409, 145] on span "Licensed & Regulated /licensed-regulated" at bounding box center [436, 147] width 74 height 5
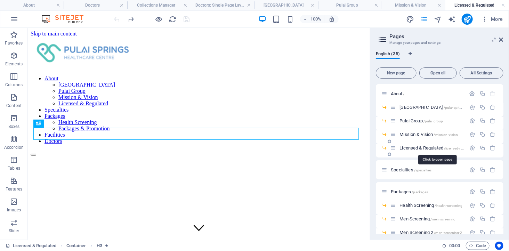
scroll to position [118, 0]
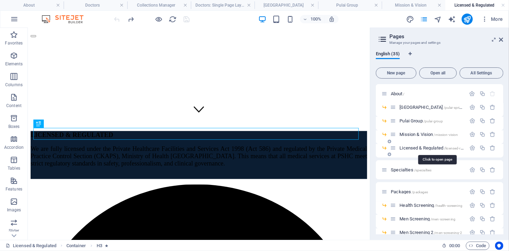
click at [407, 147] on span "Licensed & Regulated /licensed-regulated" at bounding box center [436, 147] width 74 height 5
drag, startPoint x: 374, startPoint y: 4, endPoint x: 376, endPoint y: 12, distance: 8.2
click at [374, 4] on link at bounding box center [376, 5] width 4 height 7
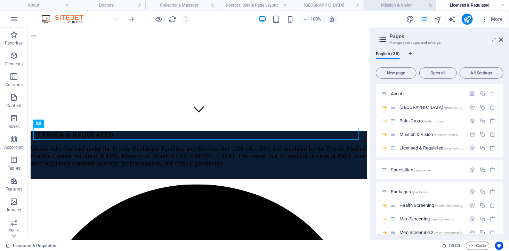
click at [430, 5] on link at bounding box center [430, 5] width 4 height 7
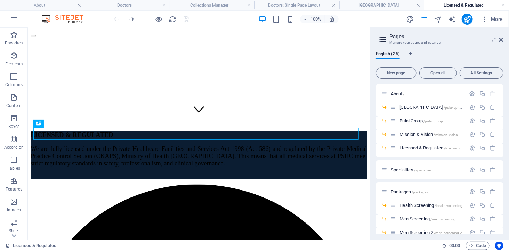
click at [504, 6] on link at bounding box center [503, 5] width 4 height 7
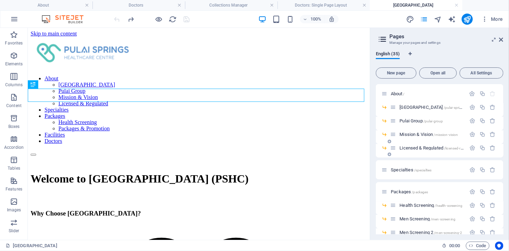
click at [422, 147] on span "Licensed & Regulated /licensed-regulated" at bounding box center [436, 147] width 74 height 5
click at [422, 160] on div "Specialties /specialties" at bounding box center [439, 169] width 127 height 19
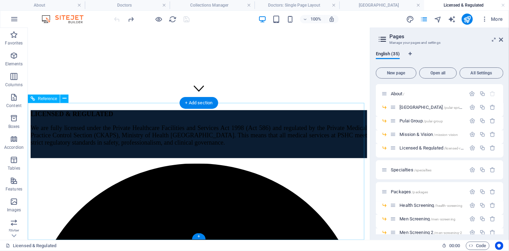
scroll to position [14, 0]
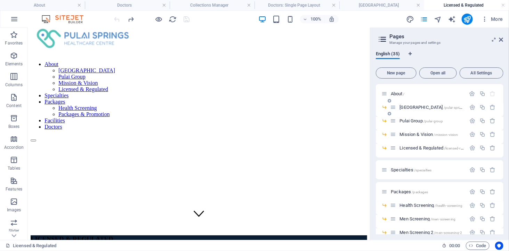
click at [424, 106] on span "[GEOGRAPHIC_DATA] /[GEOGRAPHIC_DATA]-springs-healthcare-centre" at bounding box center [446, 107] width 94 height 5
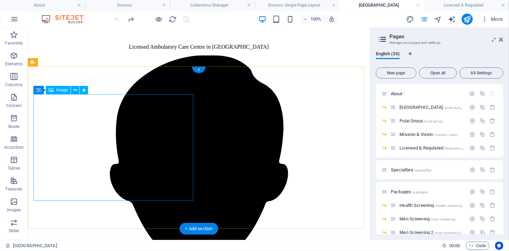
scroll to position [463, 0]
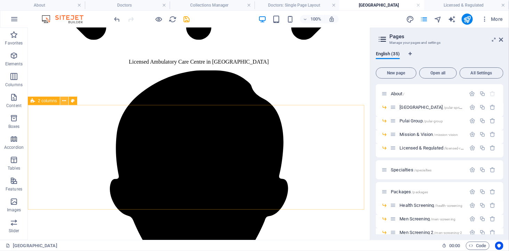
click at [63, 101] on icon at bounding box center [64, 100] width 4 height 7
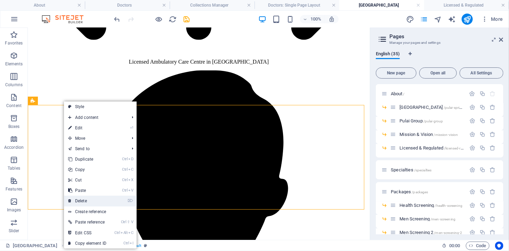
click at [91, 199] on link "⌦ Delete" at bounding box center [87, 201] width 47 height 10
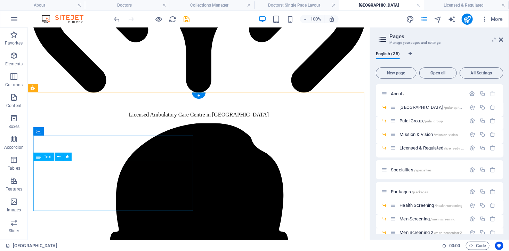
scroll to position [424, 0]
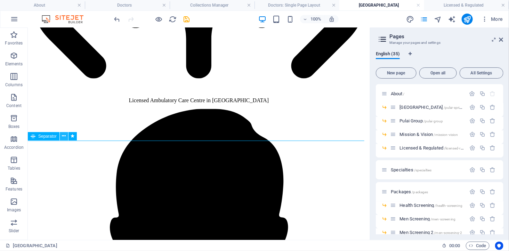
click at [64, 135] on icon at bounding box center [64, 135] width 4 height 7
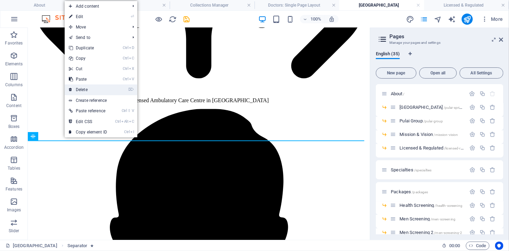
click at [89, 88] on link "⌦ Delete" at bounding box center [88, 89] width 47 height 10
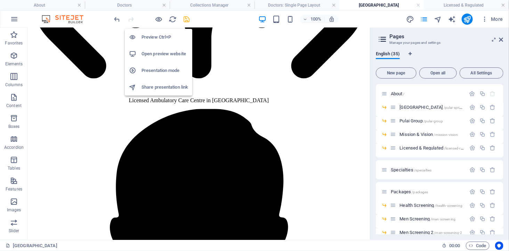
click at [188, 18] on icon "save" at bounding box center [187, 19] width 8 height 8
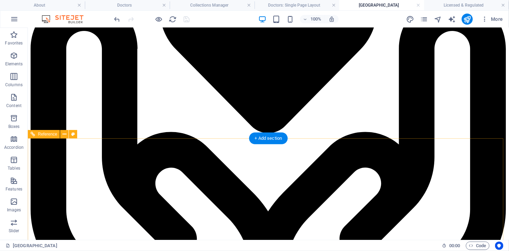
scroll to position [194, 0]
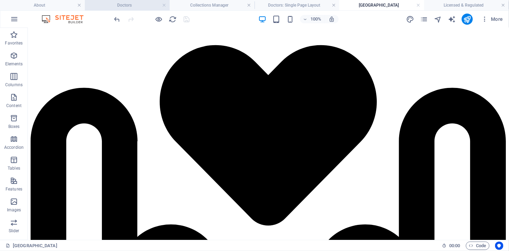
click at [129, 8] on h4 "Doctors" at bounding box center [127, 5] width 85 height 8
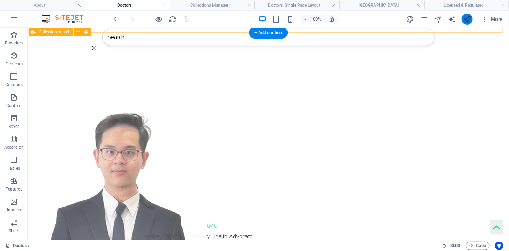
click at [468, 21] on icon "publish" at bounding box center [467, 19] width 8 height 8
